Goal: Transaction & Acquisition: Purchase product/service

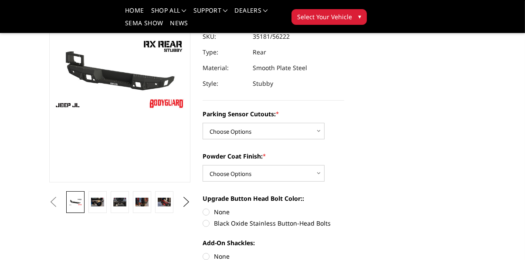
scroll to position [96, 0]
click at [314, 133] on select "Choose Options Yes - WITH Parking Sensor Cutouts No - WITHOUT Parking Sensor Cu…" at bounding box center [264, 131] width 122 height 17
select select "4258"
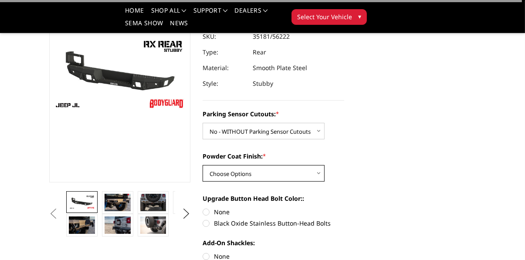
click at [307, 175] on select "Choose Options Bare Metal Textured Black Powder Coat" at bounding box center [264, 173] width 122 height 17
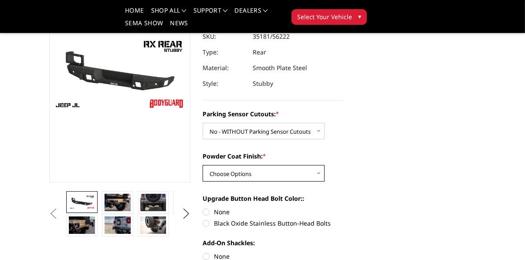
select select "4260"
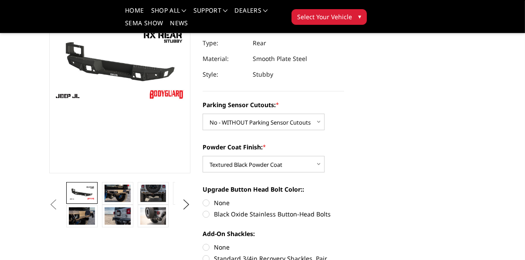
scroll to position [113, 0]
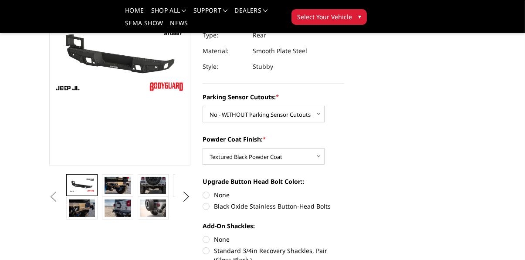
click at [211, 198] on label "None" at bounding box center [274, 194] width 142 height 9
click at [203, 191] on input "None" at bounding box center [203, 190] width 0 height 0
radio input "true"
click at [118, 186] on img at bounding box center [118, 185] width 26 height 17
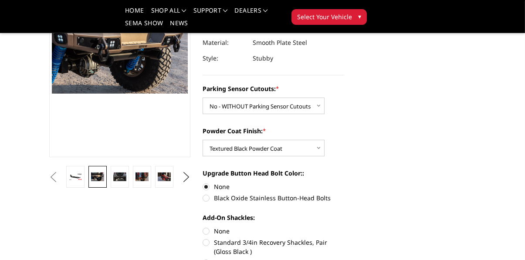
scroll to position [150, 0]
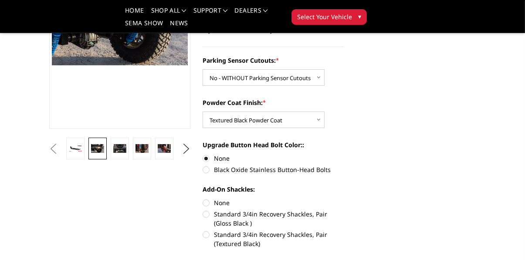
click at [211, 241] on label "Standard 3/4in Recovery Shackles, Pair (Textured Black)" at bounding box center [274, 239] width 142 height 18
click at [344, 210] on input "Standard 3/4in Recovery Shackles, Pair (Textured Black)" at bounding box center [344, 210] width 0 height 0
radio input "true"
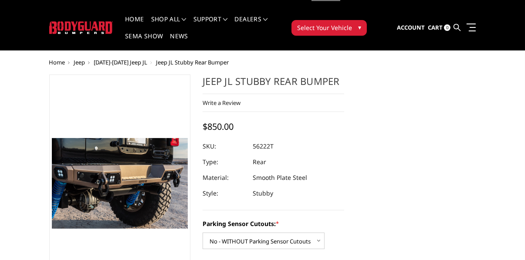
scroll to position [7, 0]
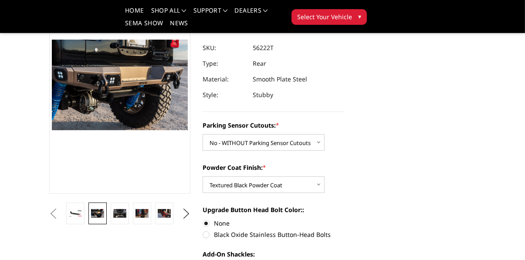
click at [124, 221] on link at bounding box center [120, 214] width 18 height 22
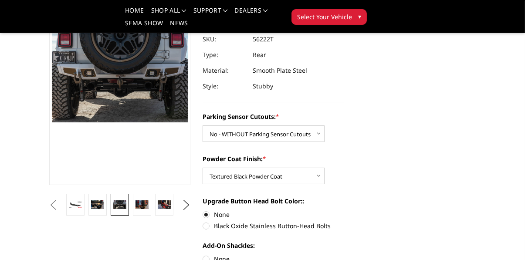
scroll to position [70, 0]
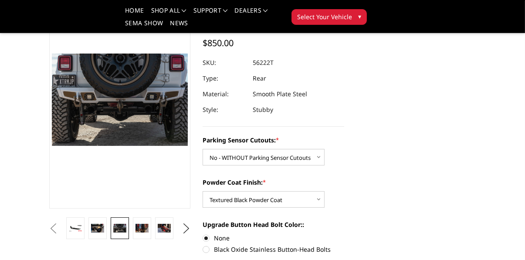
click at [146, 230] on img at bounding box center [142, 228] width 13 height 8
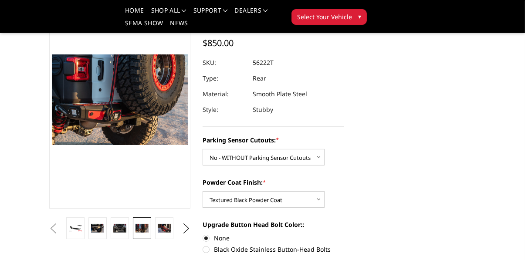
scroll to position [71, 0]
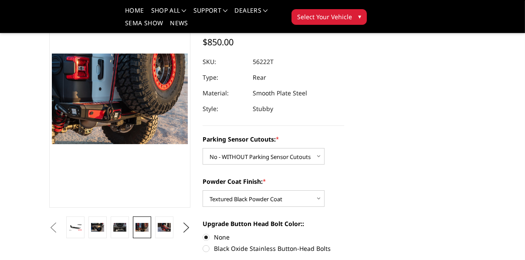
click at [168, 230] on img at bounding box center [164, 227] width 13 height 8
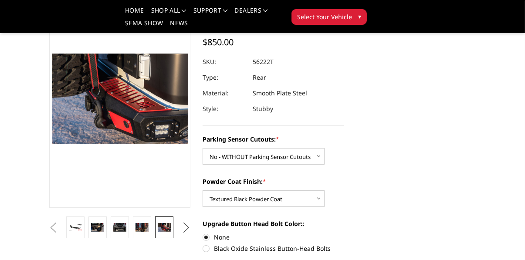
click at [189, 231] on button "Next" at bounding box center [186, 227] width 13 height 13
click at [164, 231] on img at bounding box center [164, 227] width 13 height 8
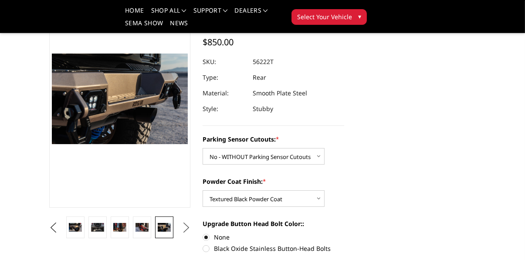
click at [188, 230] on button "Next" at bounding box center [186, 227] width 13 height 13
click at [166, 234] on link at bounding box center [164, 228] width 18 height 22
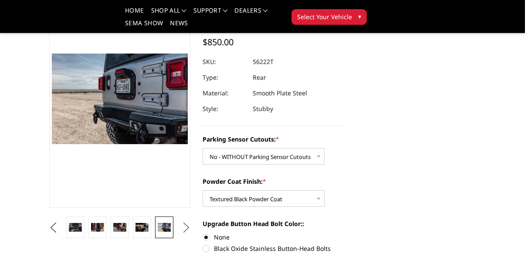
click at [187, 230] on button "Next" at bounding box center [186, 227] width 13 height 13
click at [167, 234] on link at bounding box center [164, 228] width 18 height 22
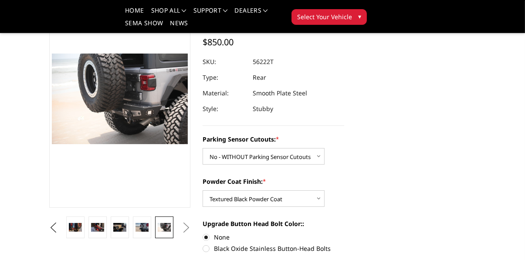
click at [190, 232] on button "Next" at bounding box center [186, 227] width 13 height 13
click at [188, 230] on button "Next" at bounding box center [186, 227] width 13 height 13
click at [186, 226] on button "Next" at bounding box center [186, 227] width 13 height 13
